Goal: Information Seeking & Learning: Learn about a topic

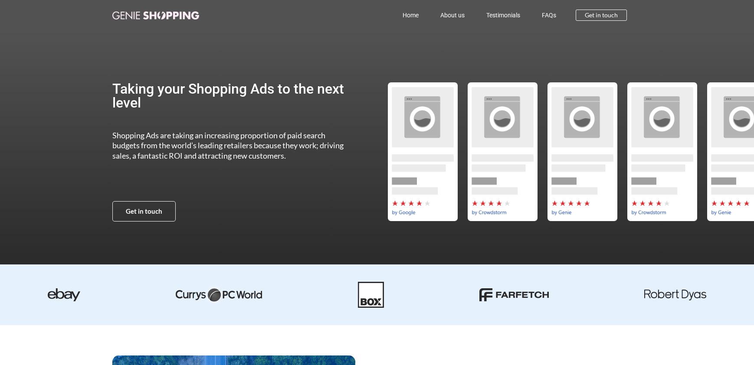
click at [182, 99] on h2 "Taking your Shopping Ads to the next level" at bounding box center [232, 96] width 240 height 28
click at [543, 16] on link "FAQs" at bounding box center [549, 15] width 36 height 20
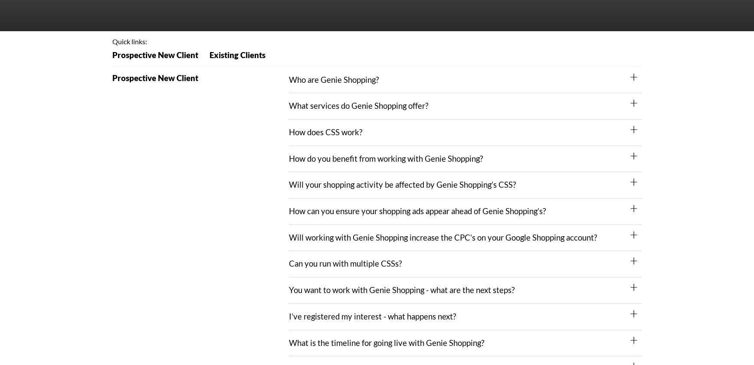
scroll to position [118, 0]
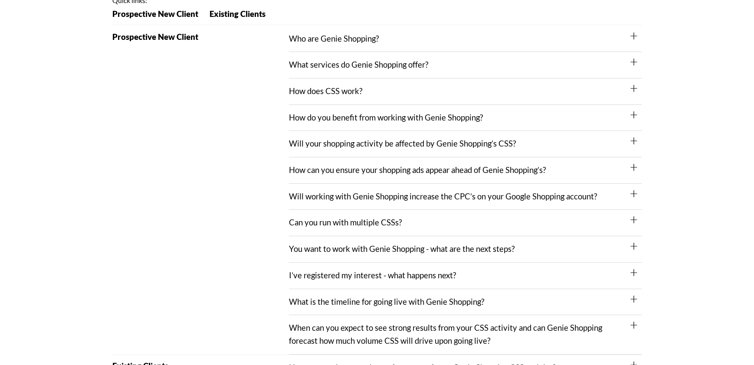
click at [415, 240] on div "You want to work with Genie Shopping - what are the next steps?" at bounding box center [465, 250] width 353 height 26
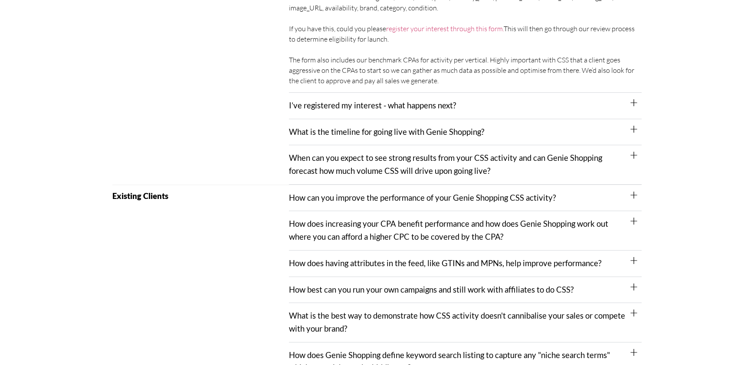
scroll to position [405, 0]
click at [376, 131] on link "What is the timeline for going live with Genie Shopping?" at bounding box center [386, 131] width 195 height 10
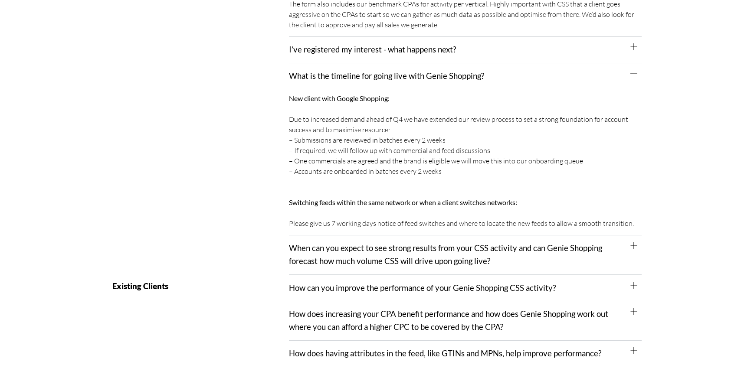
scroll to position [471, 0]
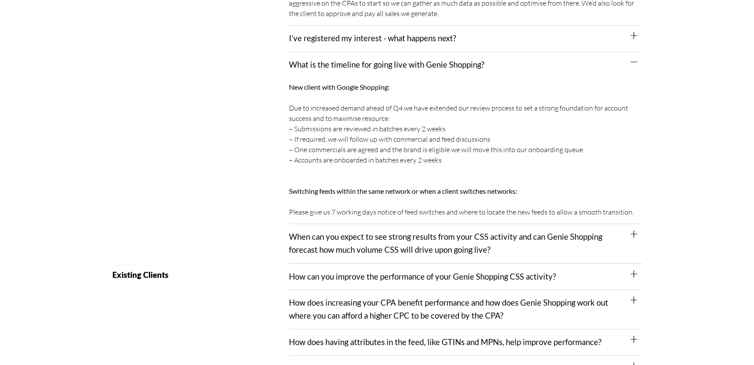
click at [374, 232] on link "When can you expect to see strong results from your CSS activity and can Genie …" at bounding box center [445, 243] width 313 height 23
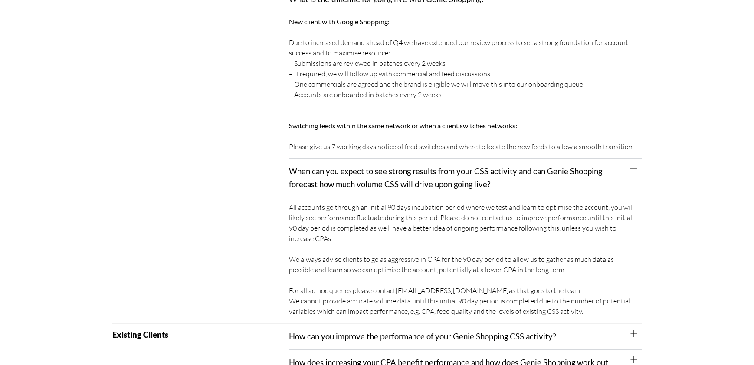
scroll to position [537, 0]
